Goal: Transaction & Acquisition: Purchase product/service

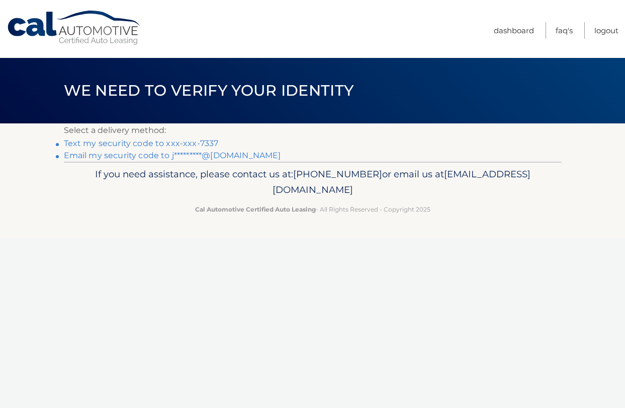
click at [198, 153] on link "Email my security code to j*********@[DOMAIN_NAME]" at bounding box center [172, 155] width 217 height 10
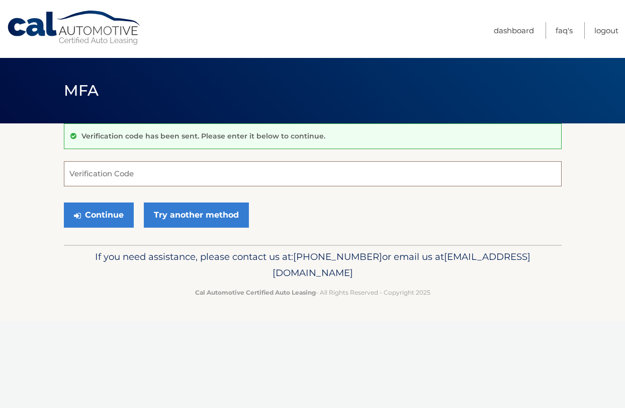
click at [180, 177] on input "Verification Code" at bounding box center [313, 173] width 498 height 25
paste input "491934"
type input "491934"
click at [64, 202] on button "Continue" at bounding box center [99, 214] width 70 height 25
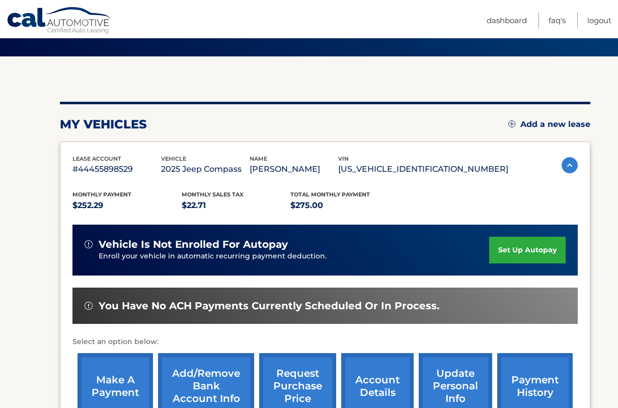
scroll to position [101, 0]
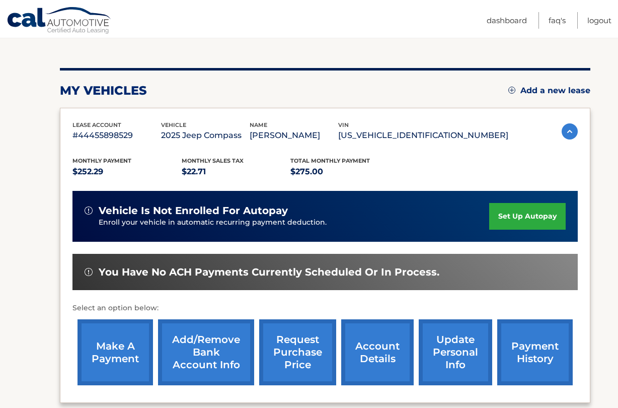
click at [127, 361] on link "make a payment" at bounding box center [114, 352] width 75 height 66
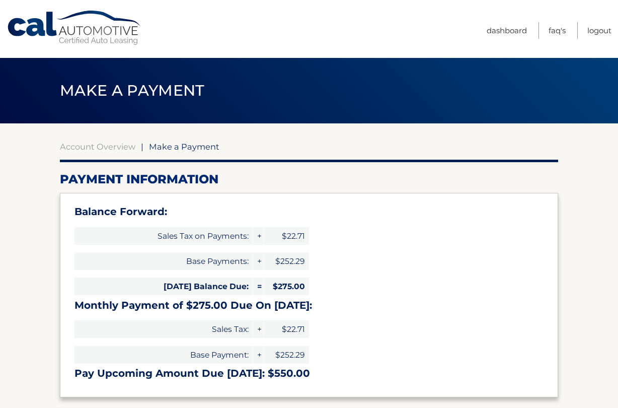
select select "YjliMzViNjQtMDA4MS00OTQ1LThiOTUtYjYzZTg0NWRkNzYy"
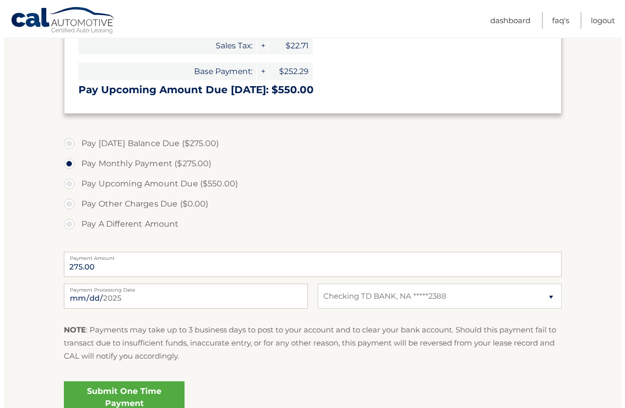
scroll to position [302, 0]
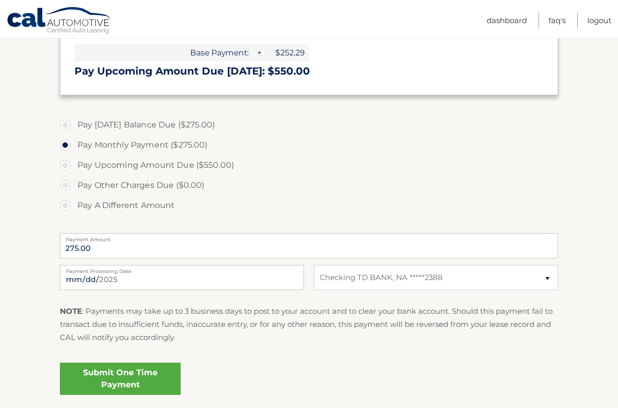
click at [150, 372] on link "Submit One Time Payment" at bounding box center [120, 378] width 121 height 32
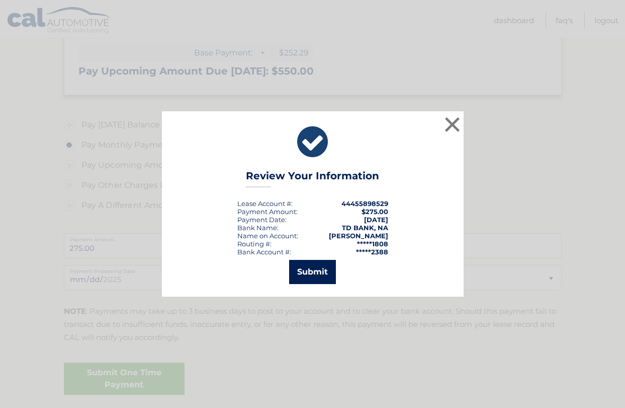
click at [310, 269] on button "Submit" at bounding box center [312, 272] width 47 height 24
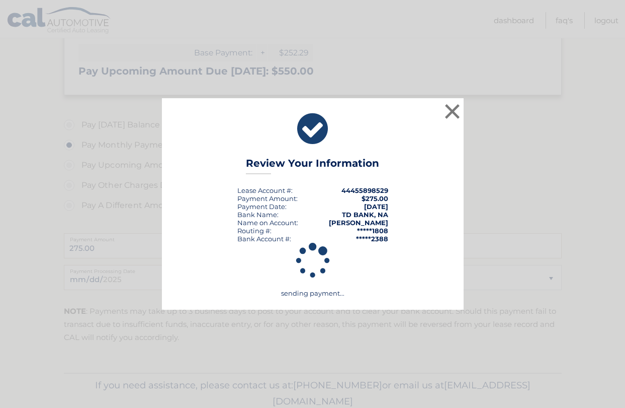
click at [309, 270] on icon at bounding box center [313, 260] width 278 height 50
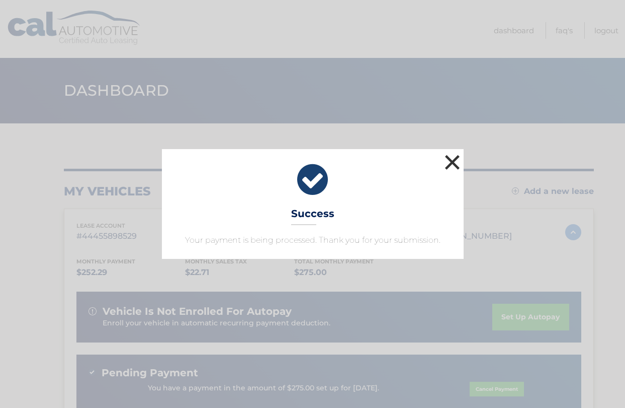
click at [448, 164] on button "×" at bounding box center [453, 162] width 20 height 20
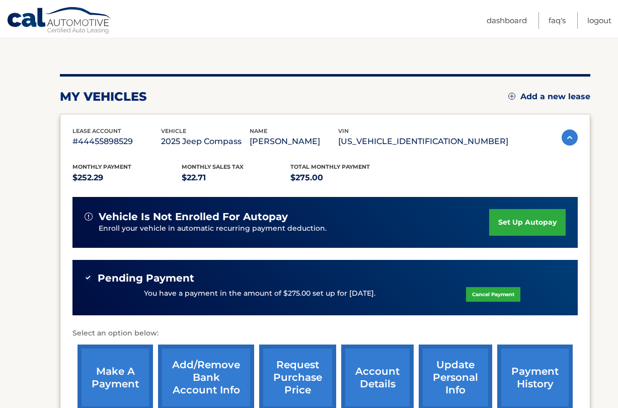
scroll to position [50, 0]
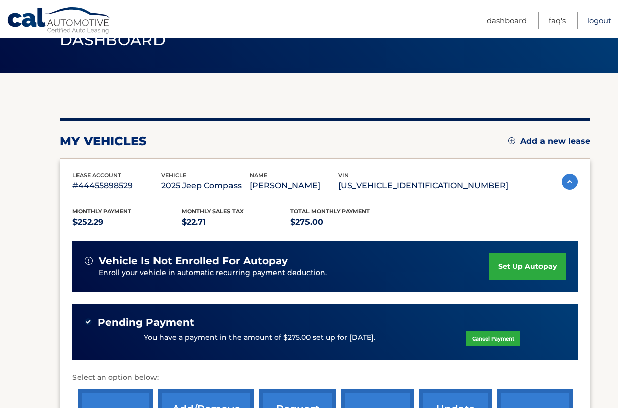
click at [606, 24] on link "Logout" at bounding box center [599, 20] width 24 height 17
